Goal: Navigation & Orientation: Find specific page/section

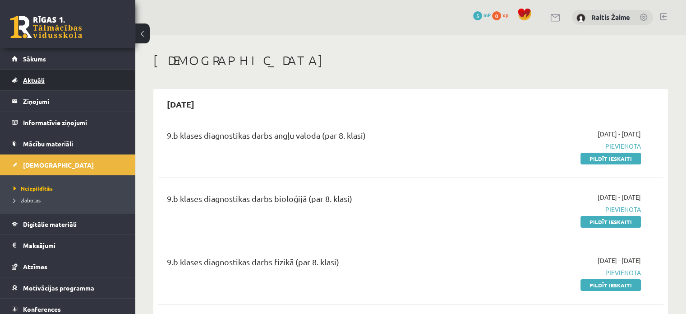
click at [57, 77] on link "Aktuāli" at bounding box center [68, 80] width 112 height 21
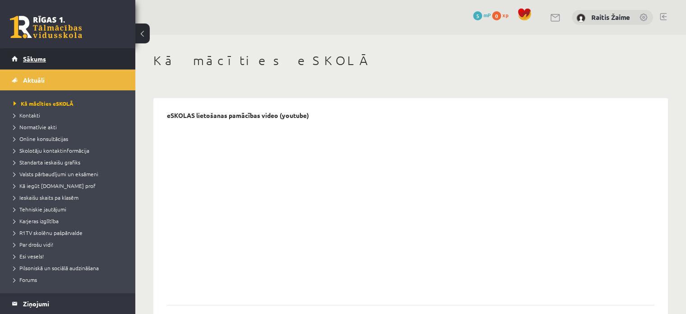
click at [70, 62] on link "Sākums" at bounding box center [68, 58] width 112 height 21
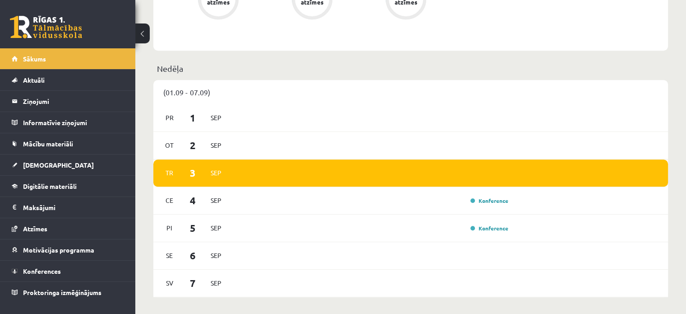
scroll to position [621, 0]
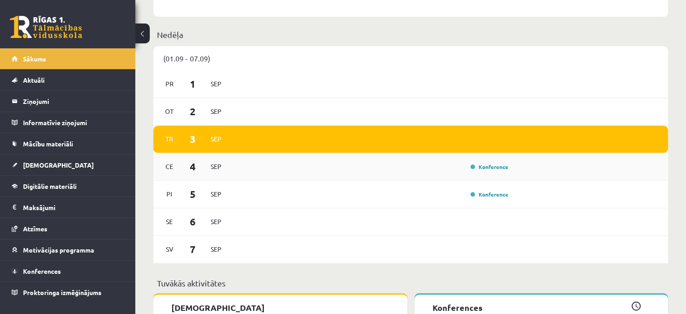
click at [439, 163] on div "Konference" at bounding box center [371, 167] width 279 height 10
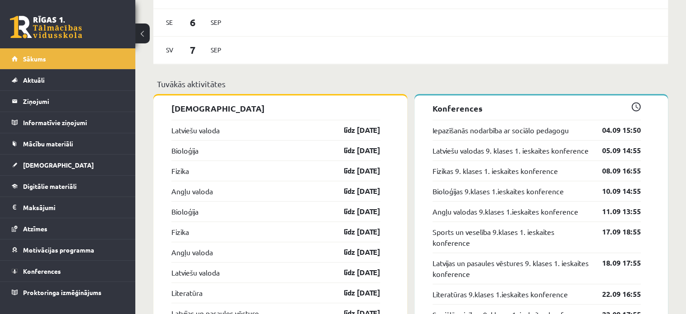
scroll to position [810, 0]
